Goal: Information Seeking & Learning: Learn about a topic

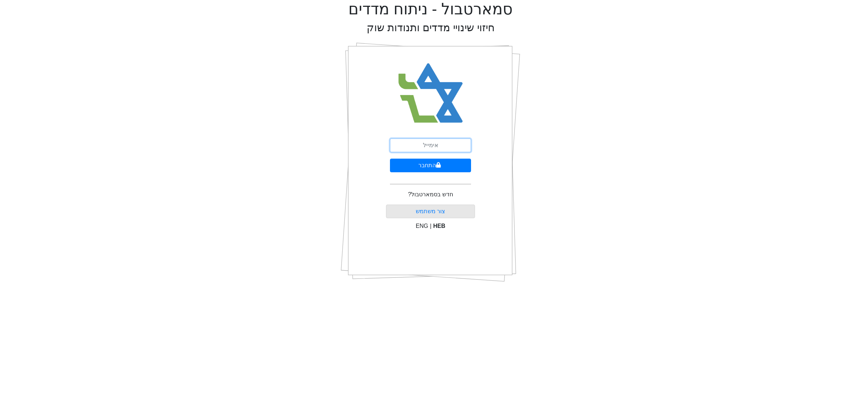
click at [434, 145] on input "email" at bounding box center [430, 145] width 81 height 14
type input "[EMAIL_ADDRESS][DOMAIN_NAME]"
click at [433, 166] on button "התחבר" at bounding box center [430, 166] width 81 height 14
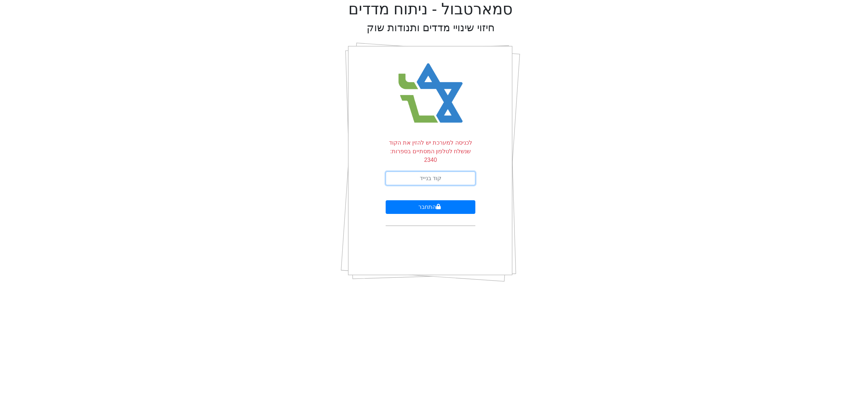
click at [427, 171] on input "text" at bounding box center [431, 178] width 90 height 14
type input "184055"
click at [386, 200] on button "התחבר" at bounding box center [431, 207] width 90 height 14
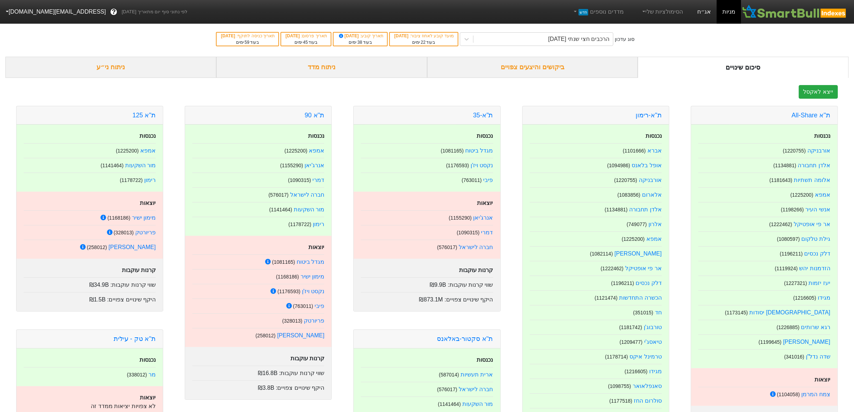
click at [705, 13] on link "אג״ח" at bounding box center [704, 12] width 25 height 24
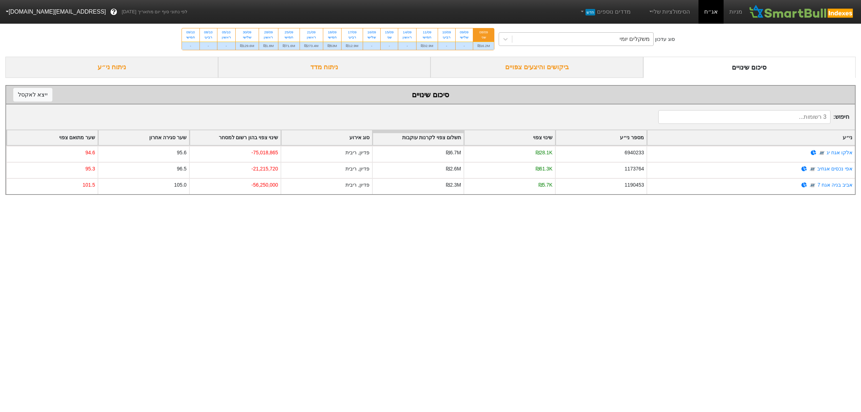
click at [572, 37] on div "משקלים יומי" at bounding box center [582, 39] width 141 height 13
type input "[PERSON_NAME]"
click at [588, 35] on div "משקלים יומי" at bounding box center [582, 39] width 141 height 13
click at [588, 34] on div "משקלים יומי" at bounding box center [582, 39] width 141 height 13
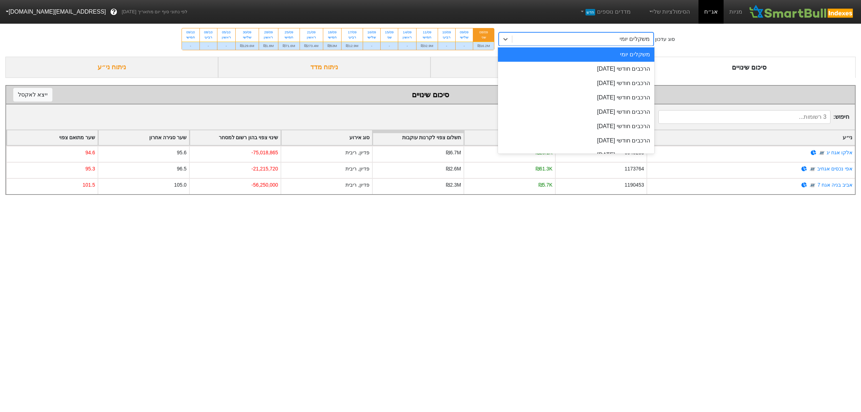
click at [588, 34] on div "משקלים יומי" at bounding box center [582, 39] width 141 height 13
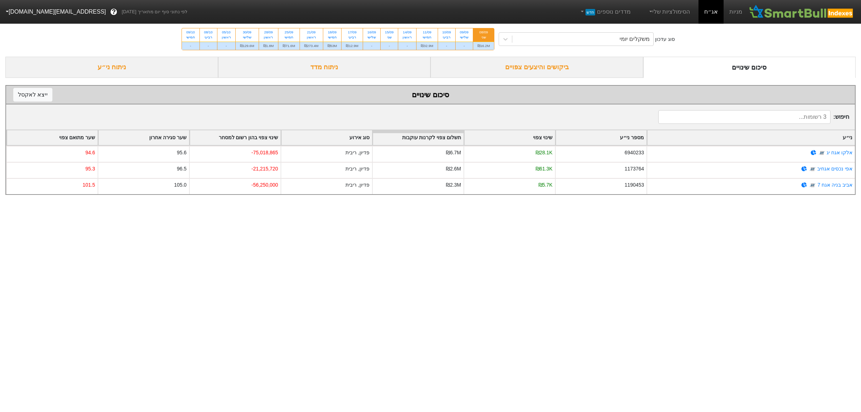
click at [709, 11] on link "אג״ח" at bounding box center [710, 12] width 25 height 24
click at [149, 68] on div "ניתוח ני״ע" at bounding box center [111, 67] width 213 height 21
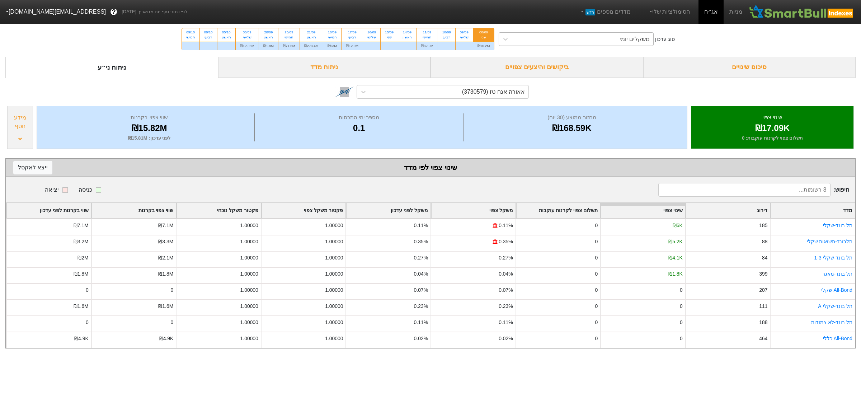
click at [600, 38] on div "משקלים יומי" at bounding box center [582, 39] width 141 height 13
type input "[PERSON_NAME]"
click at [499, 93] on div "אאורה אגח טז (3730579)" at bounding box center [493, 92] width 63 height 9
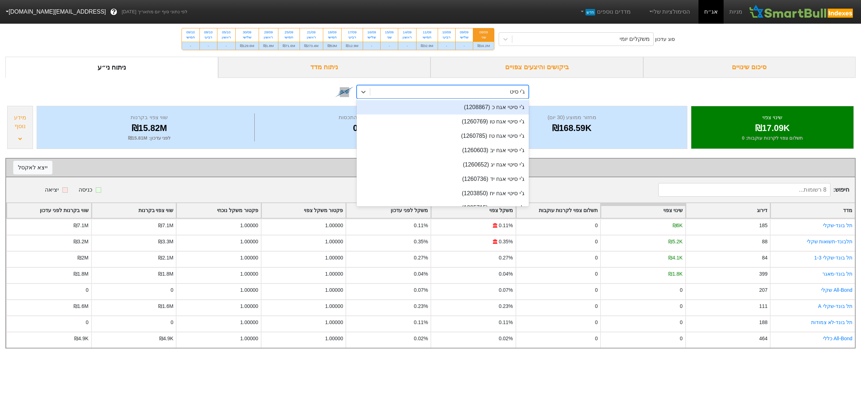
type input "ג'י סיטי"
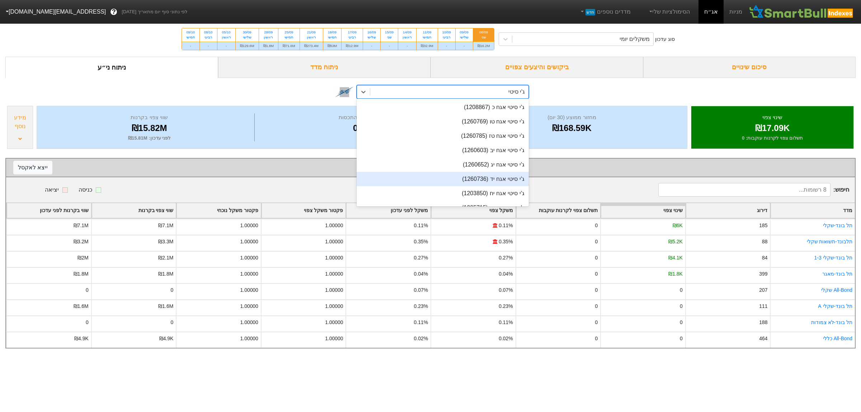
click at [503, 181] on div "ג'י סיטי אגח יד (1260736)" at bounding box center [443, 179] width 172 height 14
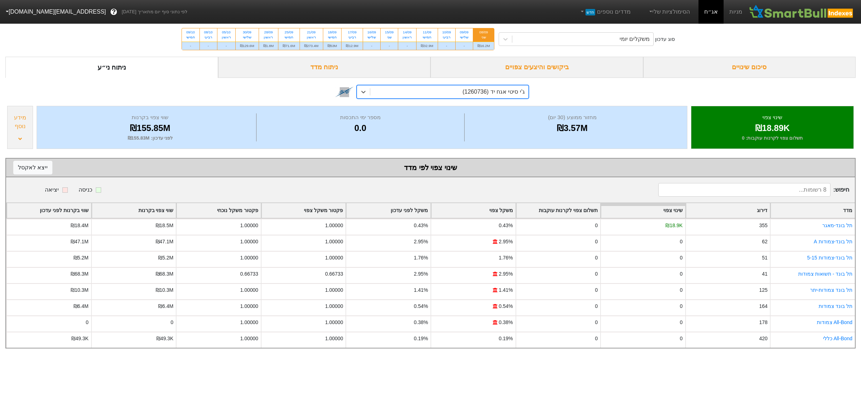
click at [15, 143] on div "מידע נוסף" at bounding box center [20, 127] width 26 height 43
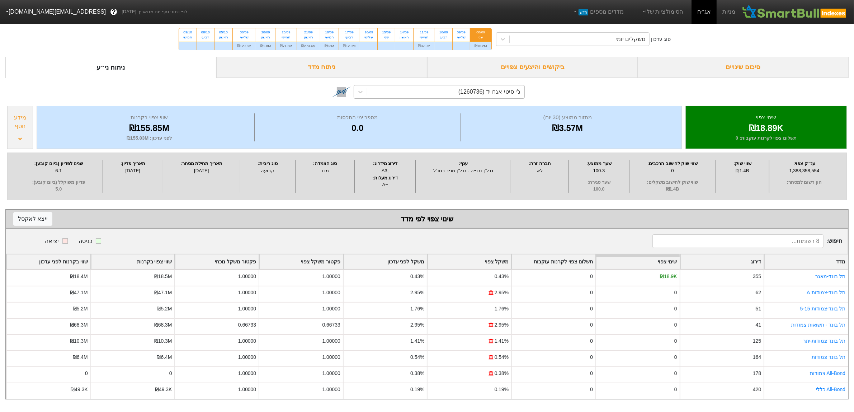
click at [337, 69] on div "ניתוח מדד" at bounding box center [321, 67] width 211 height 21
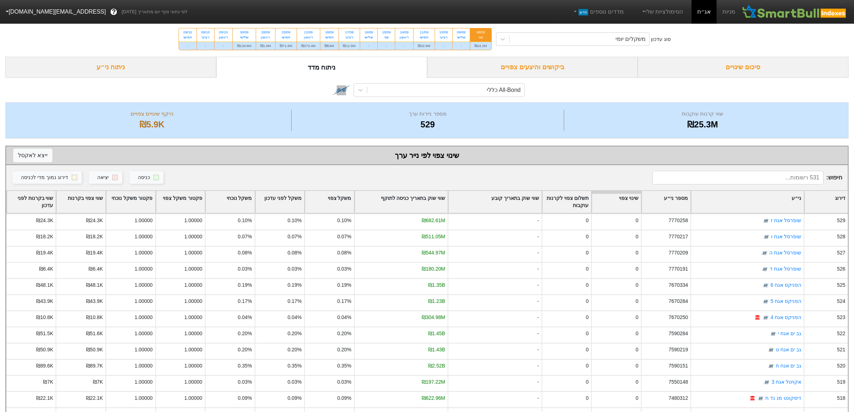
click at [94, 67] on div "ניתוח ני״ע" at bounding box center [110, 67] width 211 height 21
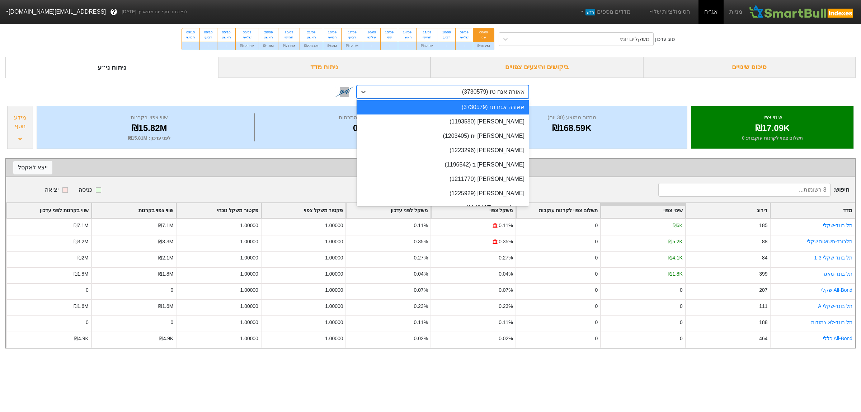
click at [407, 92] on div "אאורה אגח טז (3730579)" at bounding box center [449, 91] width 158 height 13
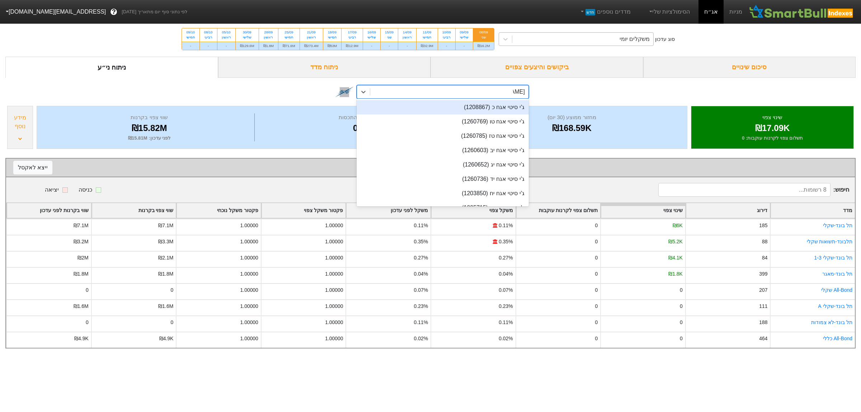
type input "[PERSON_NAME]"
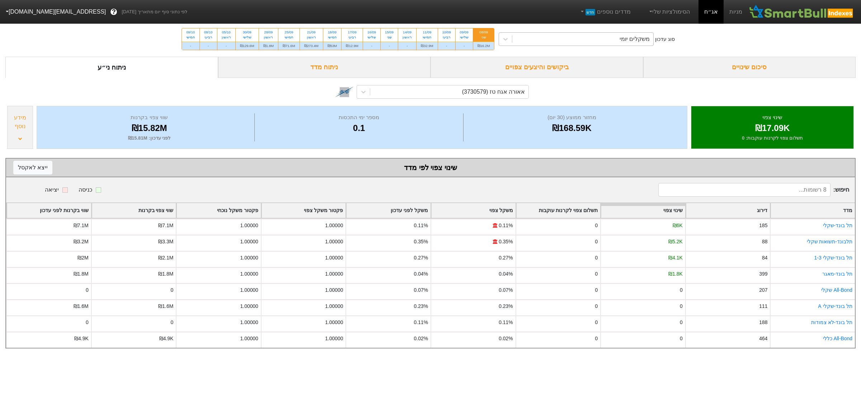
click at [540, 46] on div "סוג עדכון משקלים יומי 08/09 שני ₪16.2M 09/09 שלישי - 10/09 רביעי - 11/09 חמישי …" at bounding box center [430, 39] width 861 height 35
click at [553, 40] on div "משקלים יומי" at bounding box center [582, 39] width 141 height 13
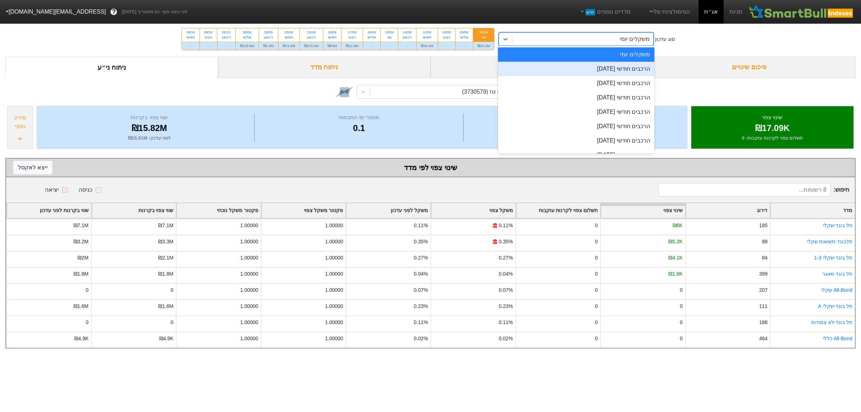
click at [593, 72] on div "הרכבים חודשי [DATE]" at bounding box center [576, 69] width 156 height 14
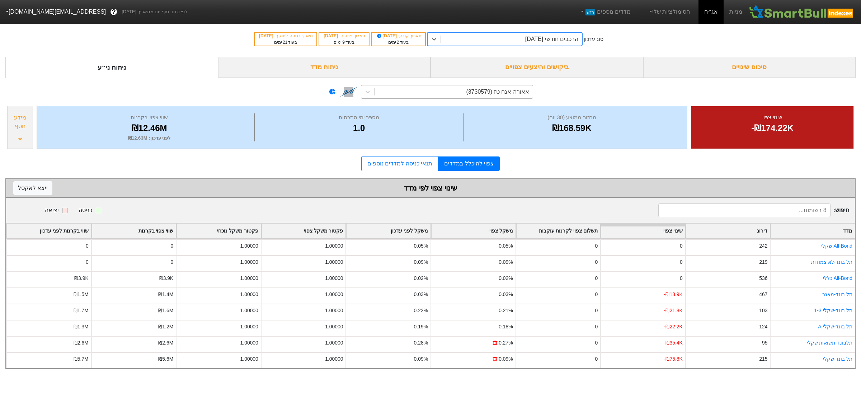
click at [456, 91] on div "אאורה אגח טז (3730579)" at bounding box center [453, 91] width 158 height 13
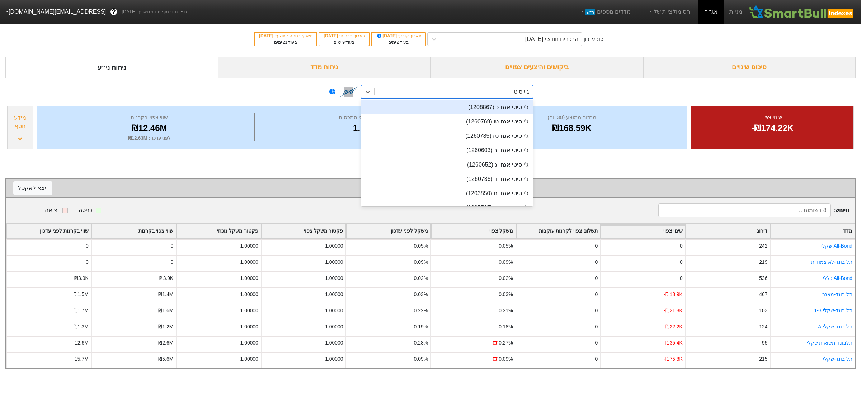
type input "ג'י סיטי"
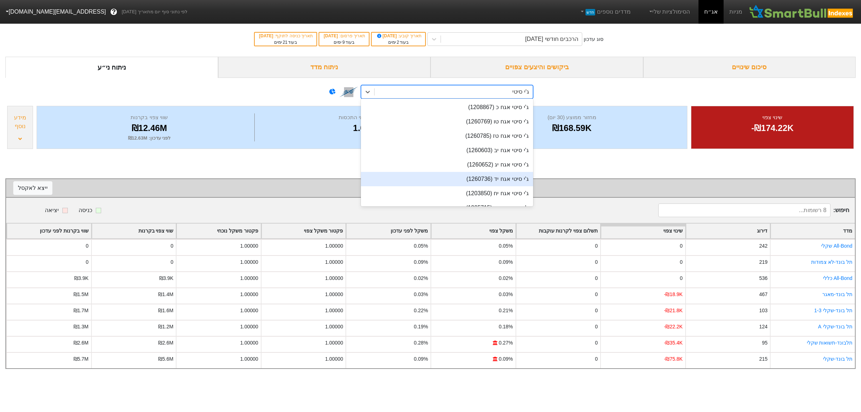
click at [485, 184] on div "ג'י סיטי אגח יד (1260736)" at bounding box center [447, 179] width 172 height 14
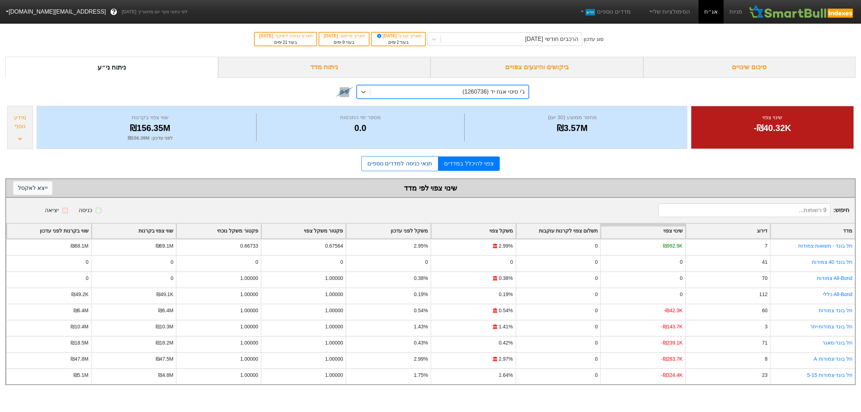
click at [390, 171] on link "תנאי כניסה למדדים נוספים" at bounding box center [399, 163] width 77 height 15
